Goal: Information Seeking & Learning: Learn about a topic

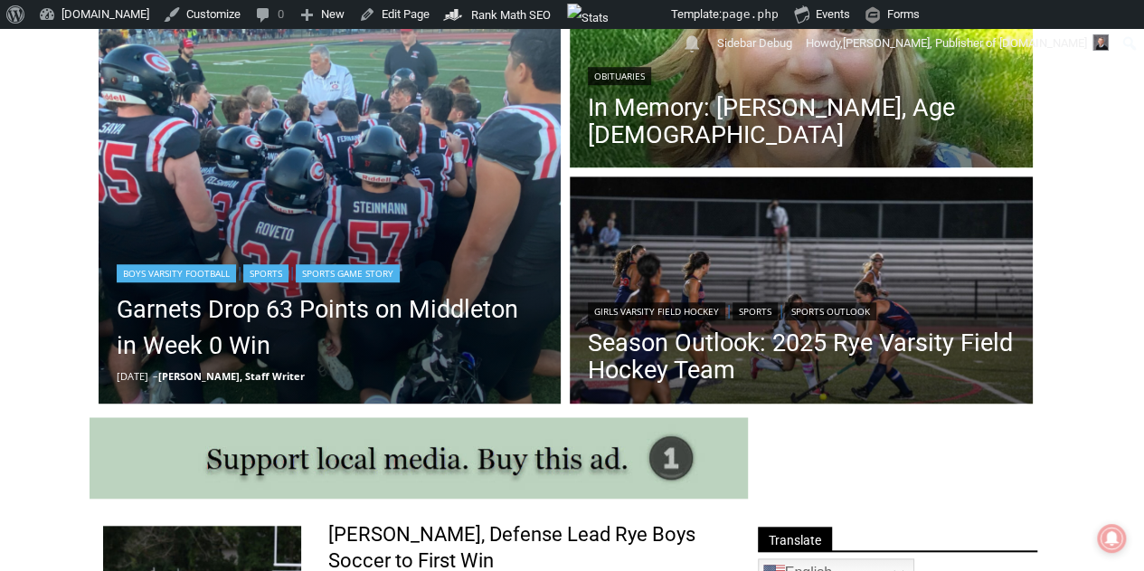
scroll to position [814, 0]
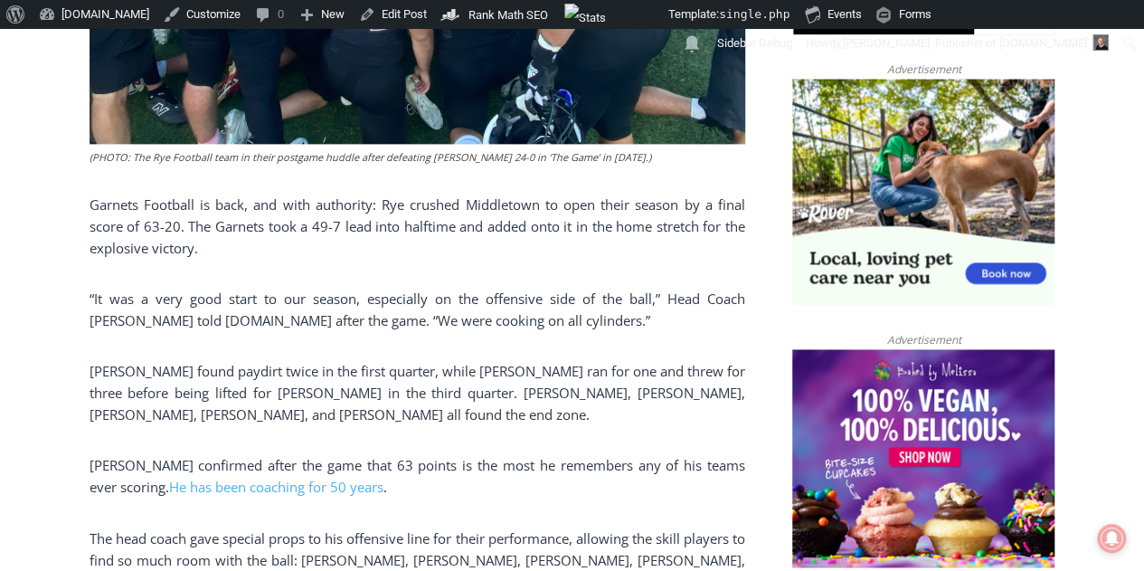
scroll to position [1267, 0]
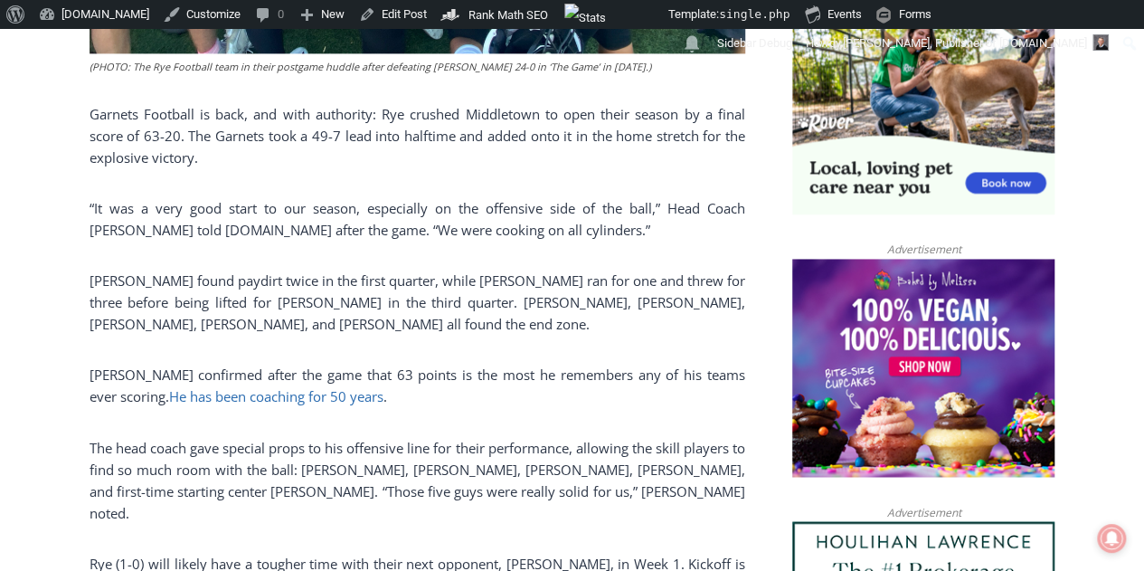
click at [282, 393] on link "He has been coaching for 50 years" at bounding box center [276, 396] width 214 height 18
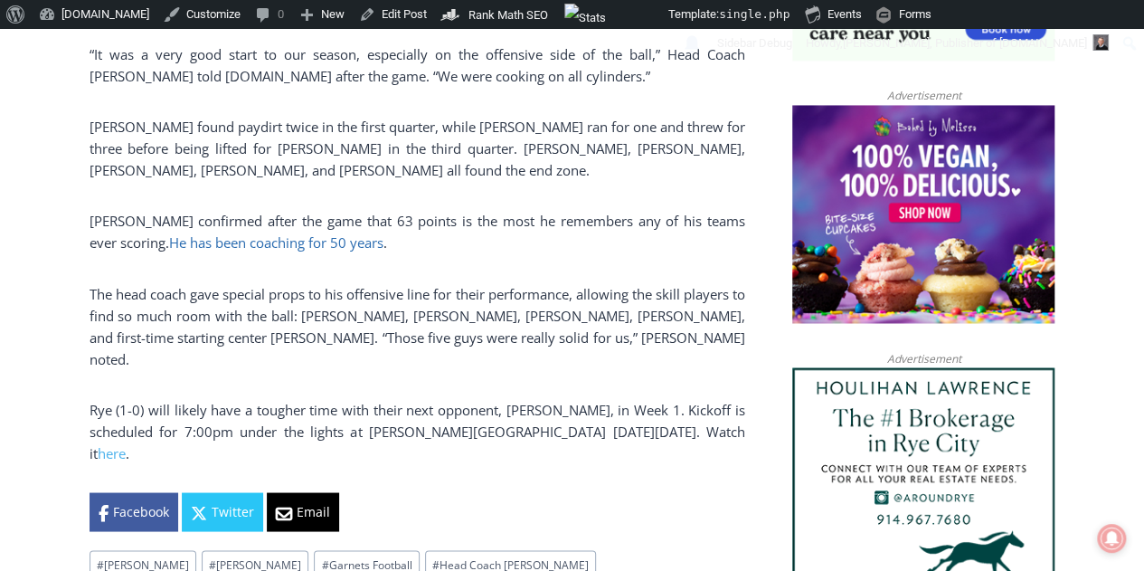
scroll to position [1447, 0]
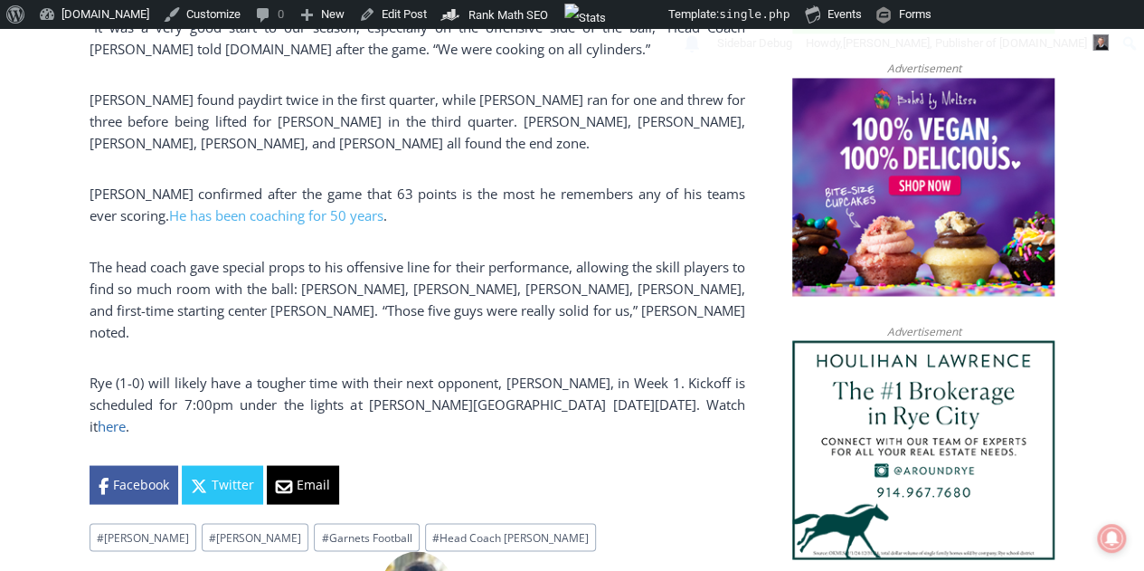
click at [126, 416] on link "here" at bounding box center [112, 425] width 28 height 18
